Goal: Transaction & Acquisition: Purchase product/service

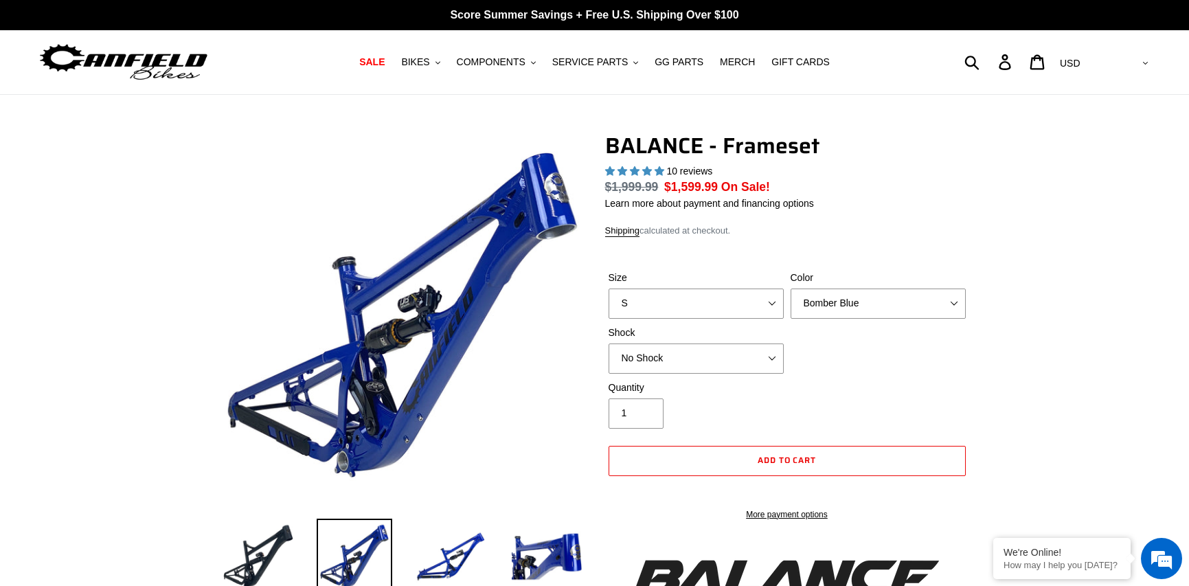
select select "highest-rating"
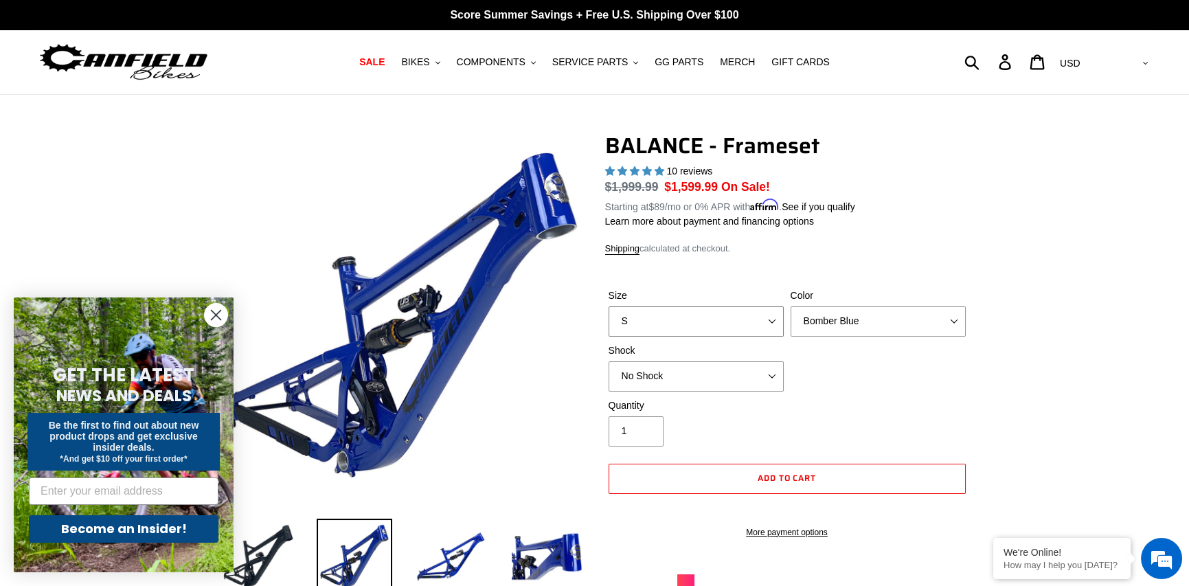
click at [772, 317] on select "S M L XL" at bounding box center [696, 321] width 175 height 30
select select "L"
click at [609, 306] on select "S M L XL" at bounding box center [696, 321] width 175 height 30
click at [952, 330] on select "Bomber Blue Goat's Blood Stealth Black" at bounding box center [878, 321] width 175 height 30
click at [791, 306] on select "Bomber Blue Goat's Blood Stealth Black" at bounding box center [878, 321] width 175 height 30
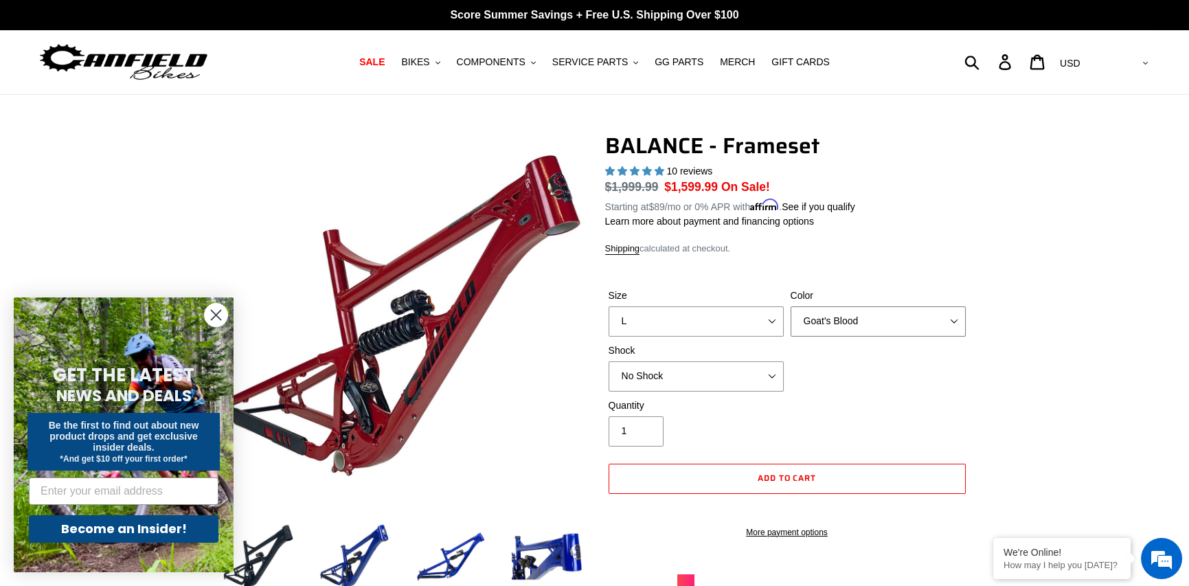
click at [955, 321] on select "Bomber Blue Goat's Blood Stealth Black" at bounding box center [878, 321] width 175 height 30
click at [791, 306] on select "Bomber Blue Goat's Blood Stealth Black" at bounding box center [878, 321] width 175 height 30
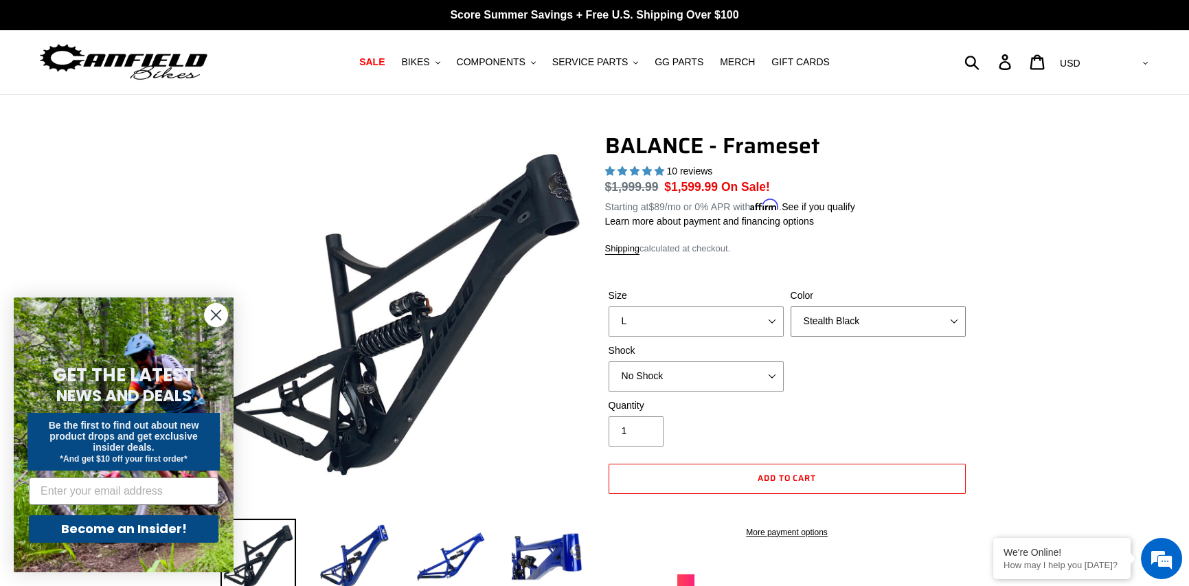
click at [957, 324] on select "Bomber Blue Goat's Blood Stealth Black" at bounding box center [878, 321] width 175 height 30
select select "Bomber Blue"
click at [791, 306] on select "Bomber Blue Goat's Blood Stealth Black" at bounding box center [878, 321] width 175 height 30
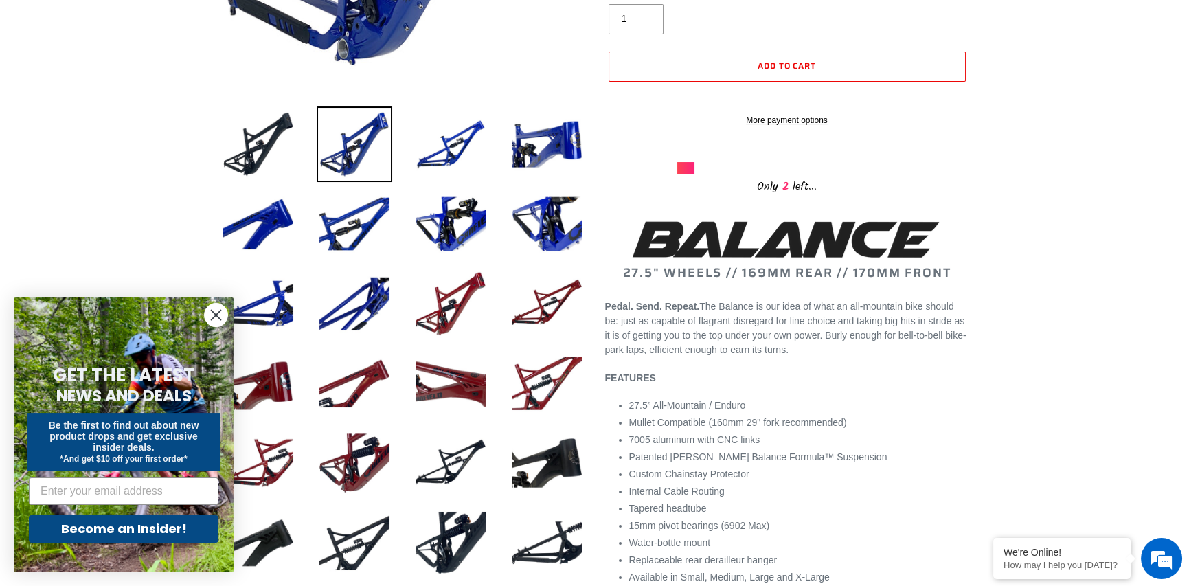
scroll to position [69, 0]
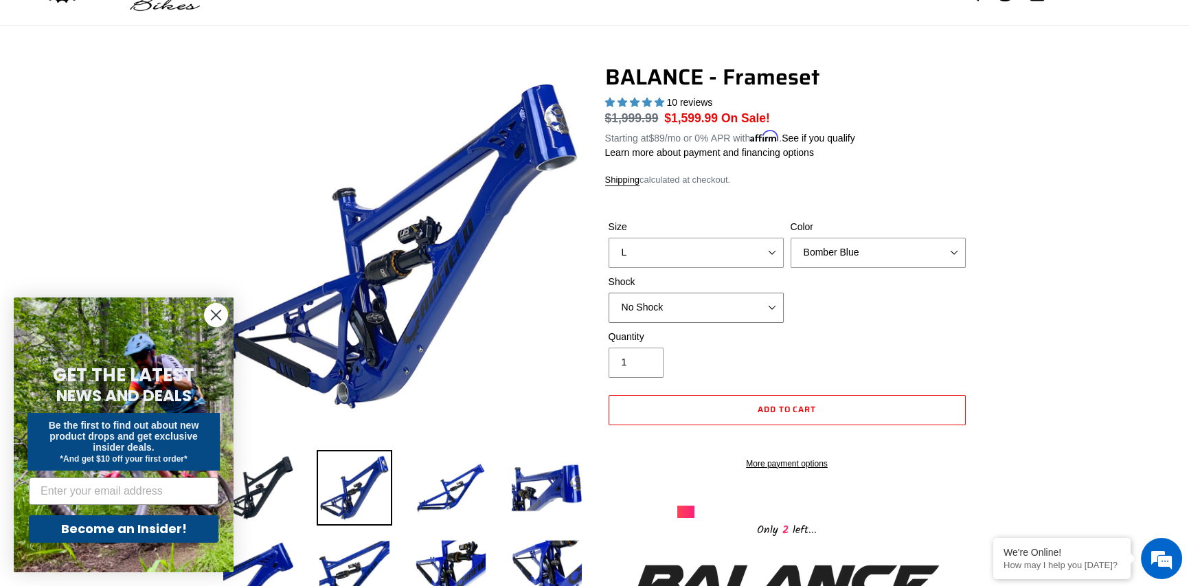
click at [772, 309] on select "No Shock Cane Creek Kitsuma Air Öhlins TTX2 Air EXT Storia V3-S" at bounding box center [696, 308] width 175 height 30
click at [609, 293] on select "No Shock Cane Creek Kitsuma Air Öhlins TTX2 Air EXT Storia V3-S" at bounding box center [696, 308] width 175 height 30
click at [772, 295] on select "No Shock Cane Creek Kitsuma Air Öhlins TTX2 Air EXT Storia V3-S" at bounding box center [696, 308] width 175 height 30
click at [609, 293] on select "No Shock Cane Creek Kitsuma Air Öhlins TTX2 Air EXT Storia V3-S" at bounding box center [696, 308] width 175 height 30
click at [763, 313] on select "No Shock Cane Creek Kitsuma Air Öhlins TTX2 Air EXT Storia V3-S" at bounding box center [696, 308] width 175 height 30
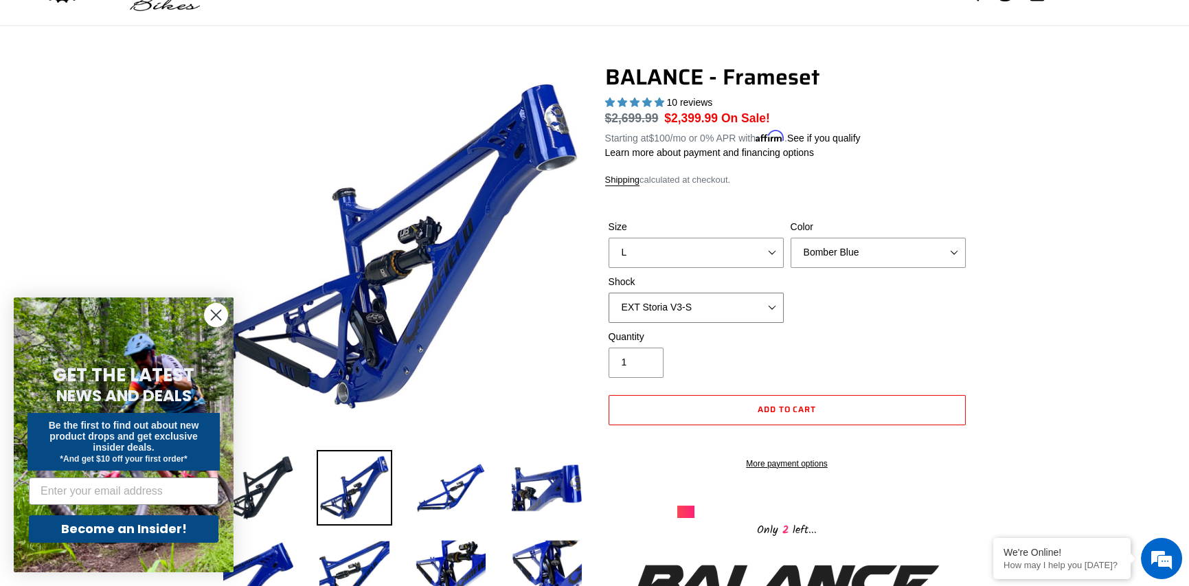
click at [609, 293] on select "No Shock Cane Creek Kitsuma Air Öhlins TTX2 Air EXT Storia V3-S" at bounding box center [696, 308] width 175 height 30
click at [772, 309] on select "No Shock Cane Creek Kitsuma Air Öhlins TTX2 Air EXT Storia V3-S" at bounding box center [696, 308] width 175 height 30
select select "Cane Creek Kitsuma Air"
click at [609, 293] on select "No Shock Cane Creek Kitsuma Air Öhlins TTX2 Air EXT Storia V3-S" at bounding box center [696, 308] width 175 height 30
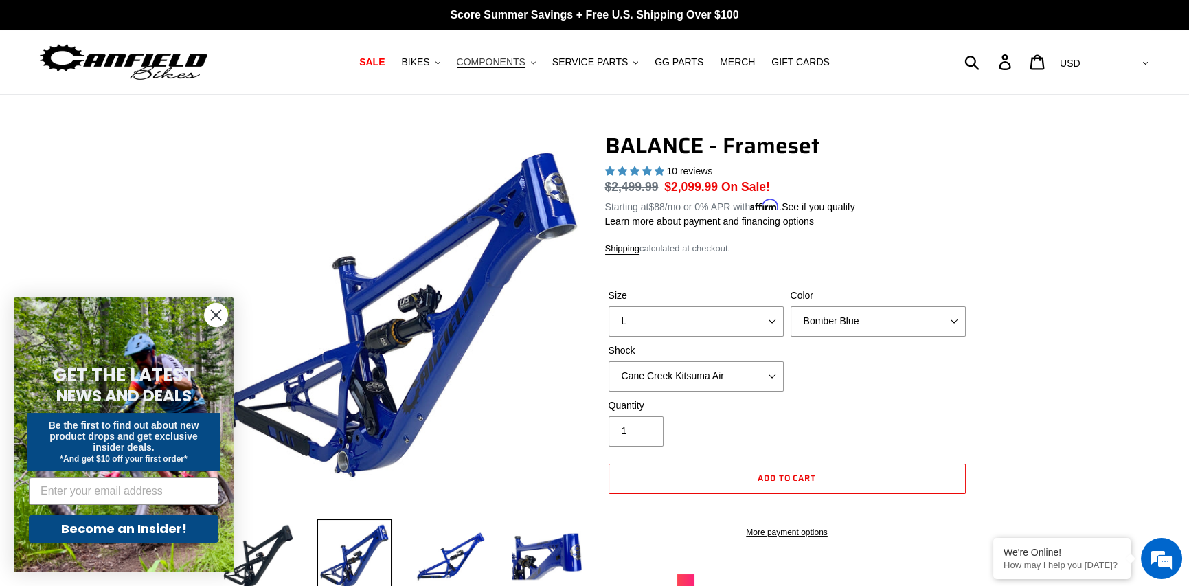
click at [528, 69] on button "COMPONENTS .cls-1{fill:#231f20}" at bounding box center [496, 62] width 93 height 19
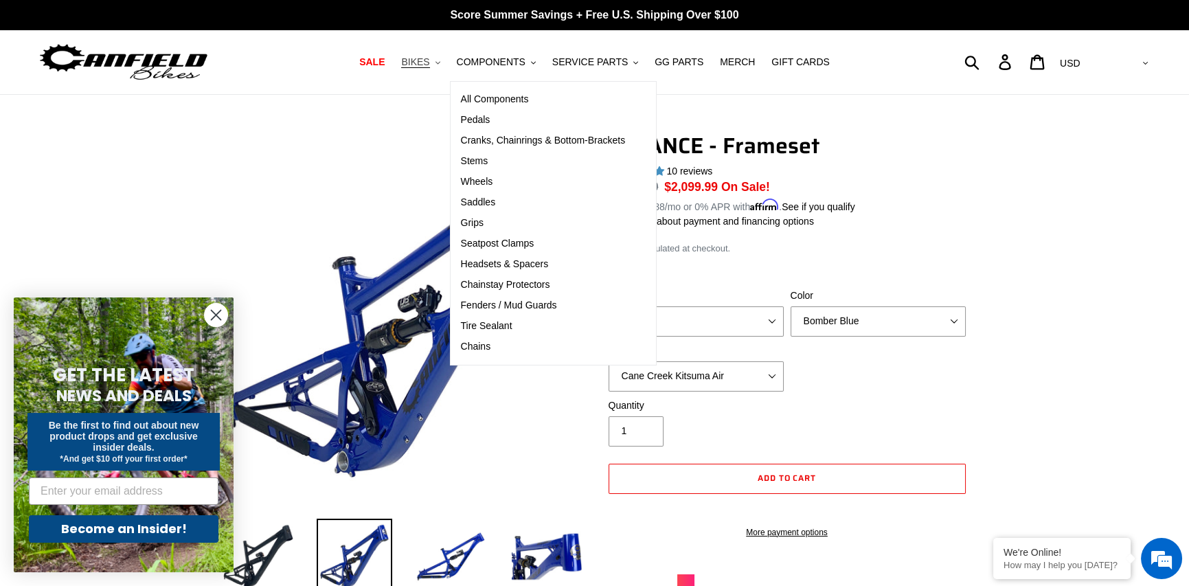
click at [429, 58] on span "BIKES" at bounding box center [415, 62] width 28 height 12
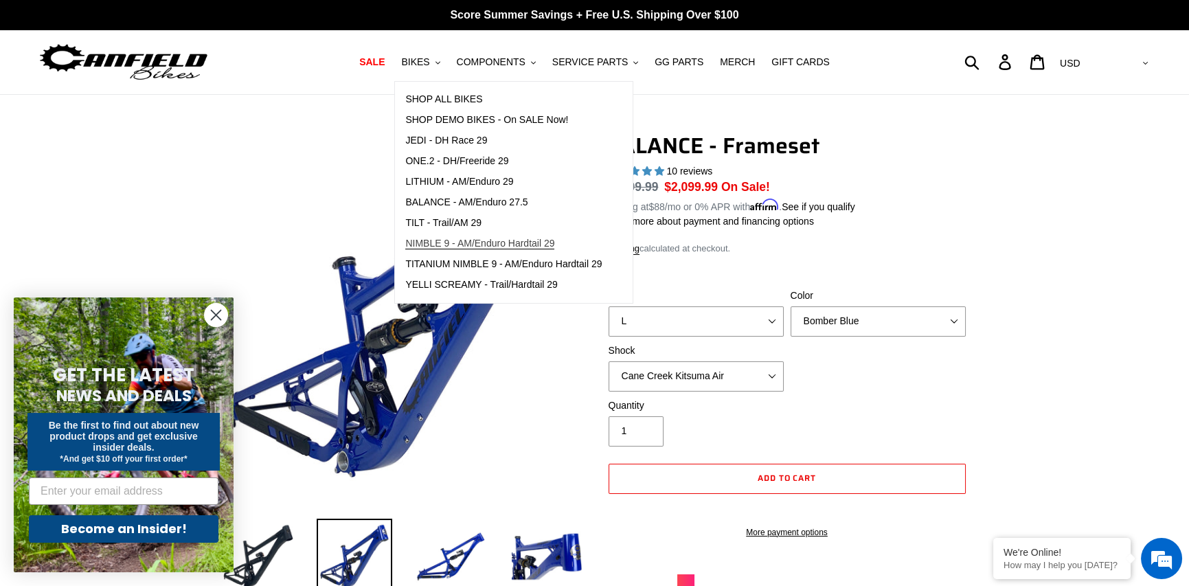
click at [460, 245] on span "NIMBLE 9 - AM/Enduro Hardtail 29" at bounding box center [479, 244] width 149 height 12
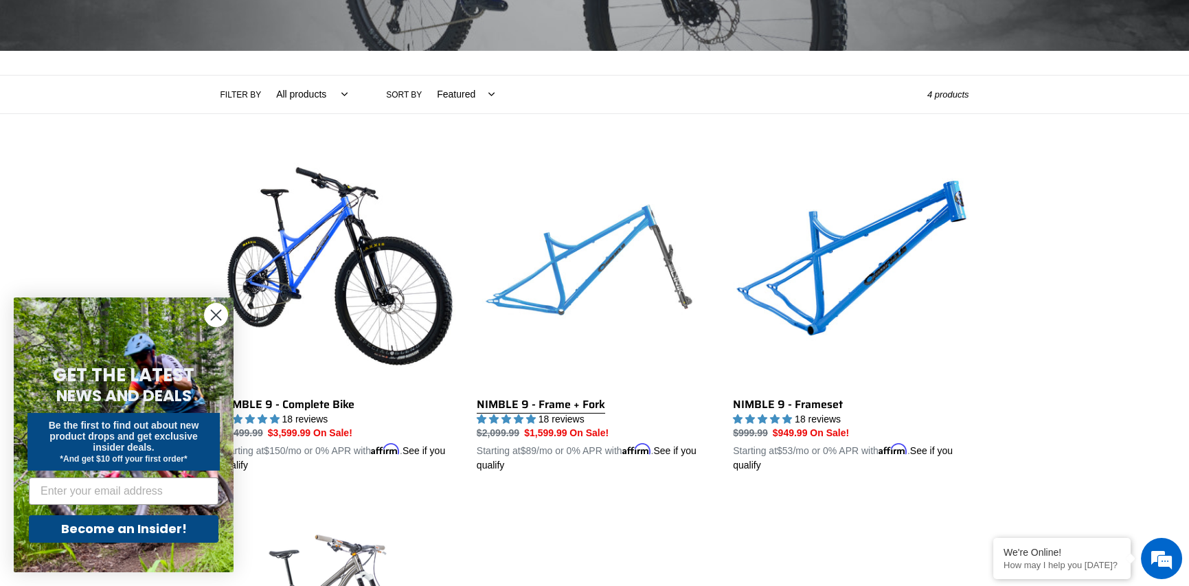
scroll to position [275, 0]
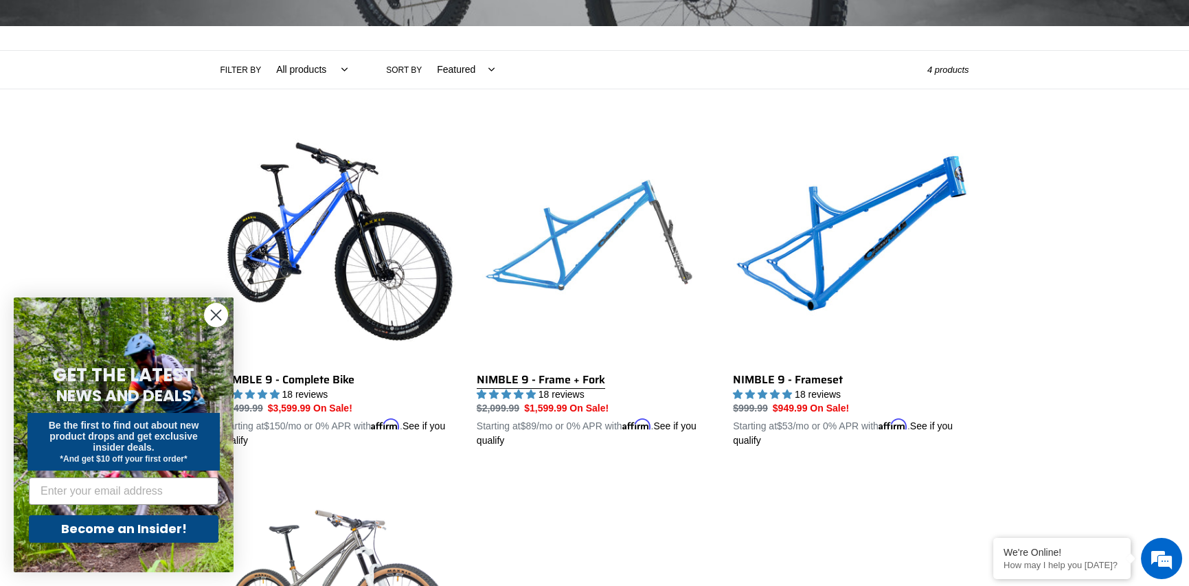
click at [604, 236] on link "NIMBLE 9 - Frame + Fork" at bounding box center [595, 288] width 236 height 322
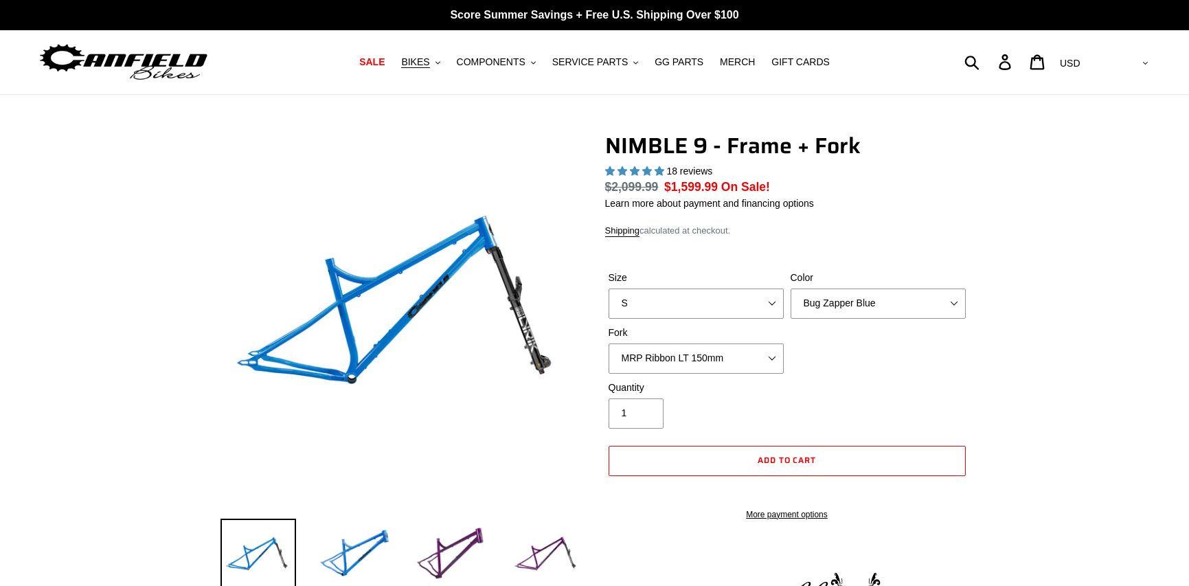
select select "highest-rating"
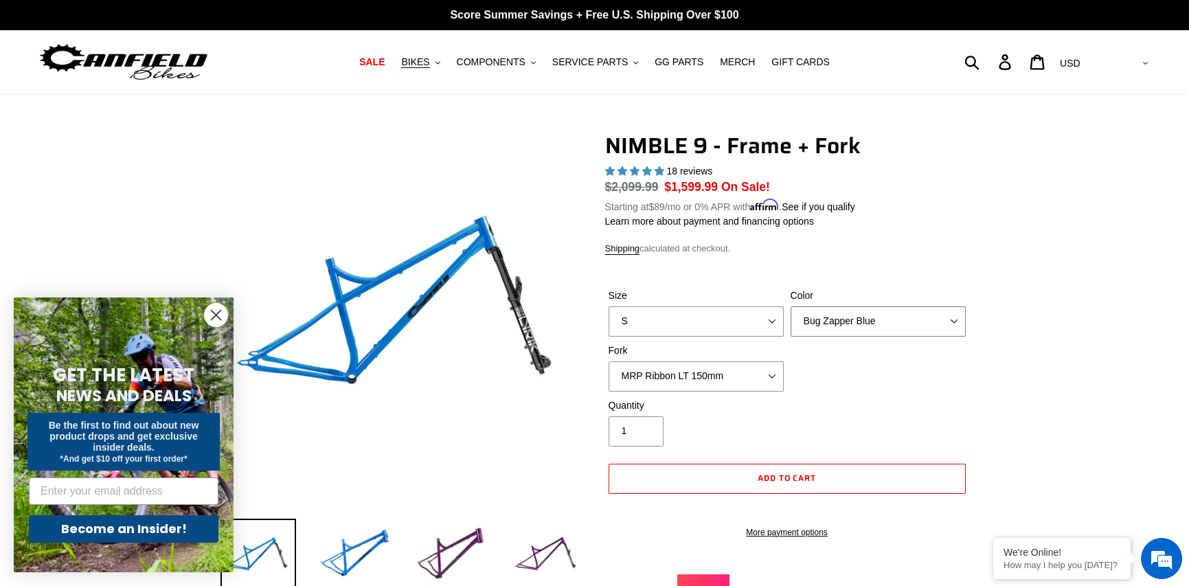
click at [954, 318] on select "Bug Zapper Blue Purple Haze - Sold Out Galaxy Black" at bounding box center [878, 321] width 175 height 30
click at [776, 308] on select "S M L XL" at bounding box center [696, 321] width 175 height 30
select select "L"
click at [609, 306] on select "S M L XL" at bounding box center [696, 321] width 175 height 30
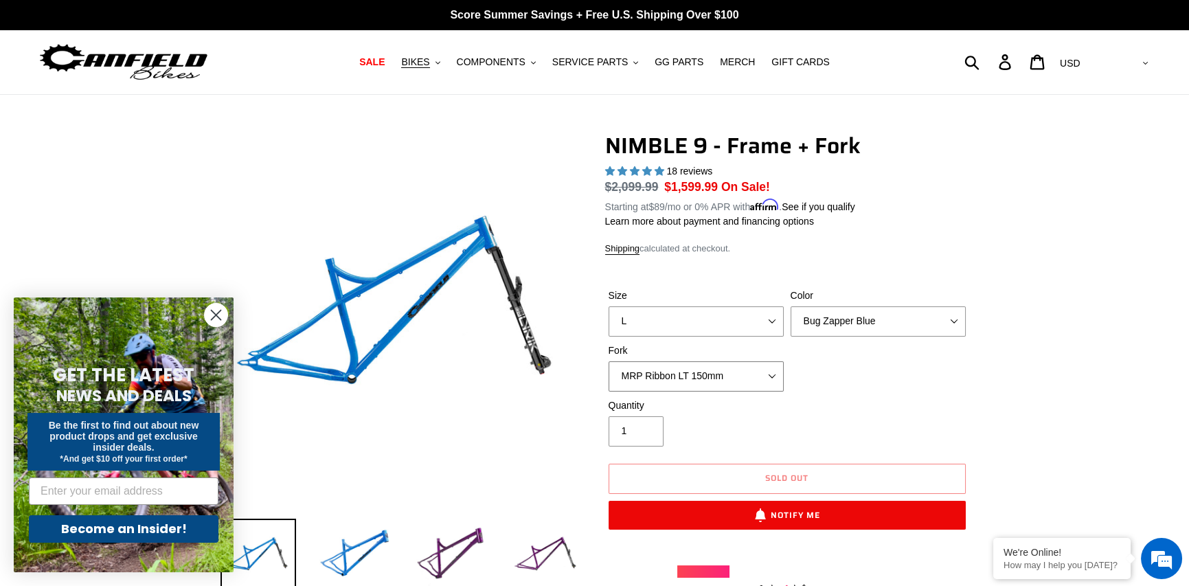
click at [769, 369] on select "MRP Ribbon LT 150mm Fox 36 Factory Grip X 150mm (Special Order) RockShox Lyrik …" at bounding box center [696, 376] width 175 height 30
click at [916, 377] on div "Size S M L XL Color Bug Zapper Blue Purple Haze - Sold Out Galaxy Black Fork MR…" at bounding box center [787, 344] width 364 height 110
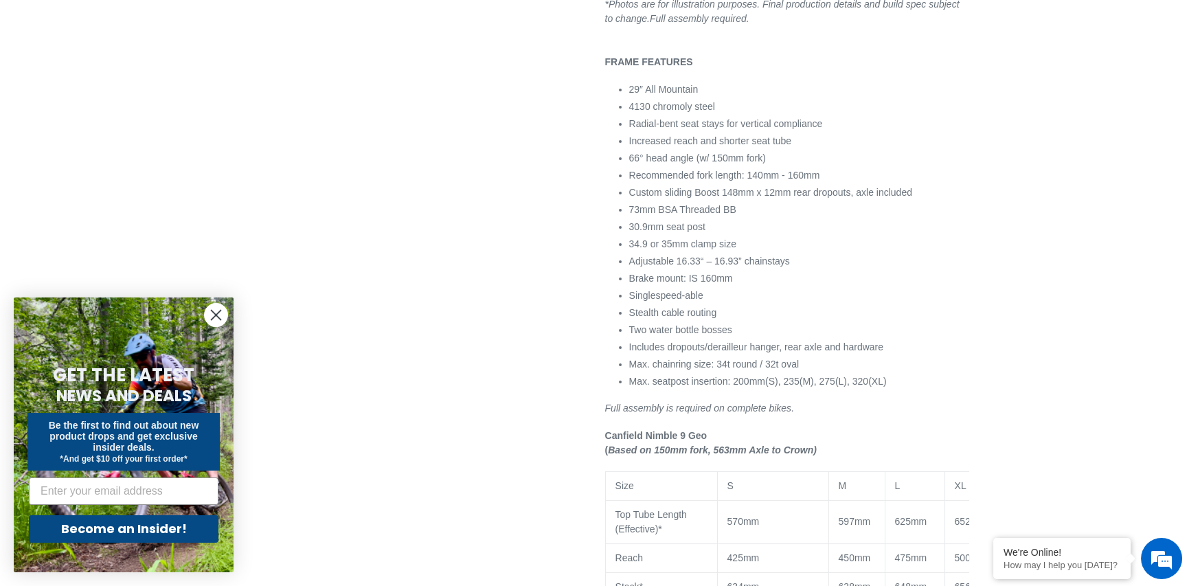
scroll to position [687, 0]
